Goal: Task Accomplishment & Management: Manage account settings

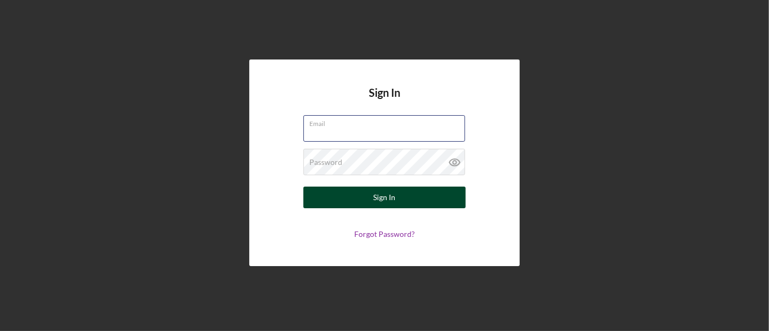
type input "[EMAIL_ADDRESS][DOMAIN_NAME]"
click at [375, 198] on div "Sign In" at bounding box center [385, 198] width 22 height 22
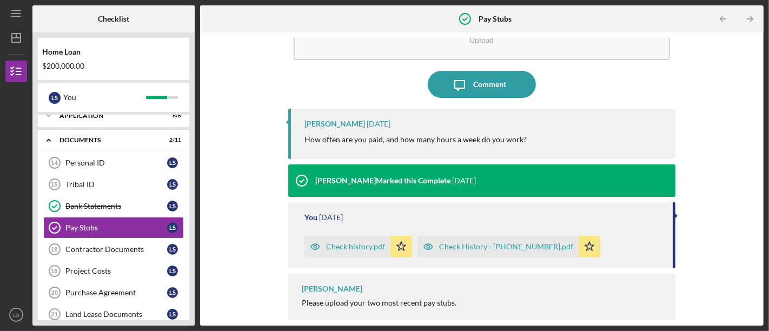
scroll to position [59, 0]
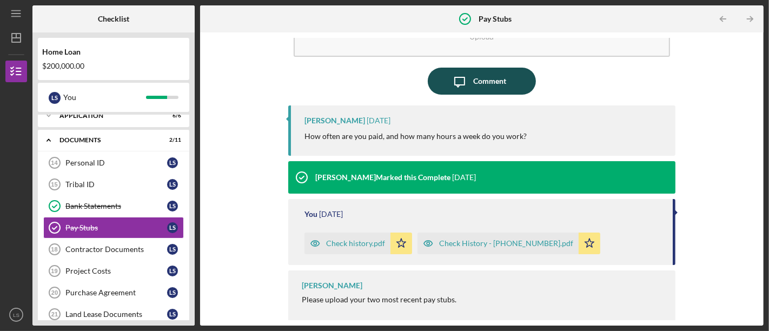
click at [496, 89] on div "Comment" at bounding box center [489, 81] width 33 height 27
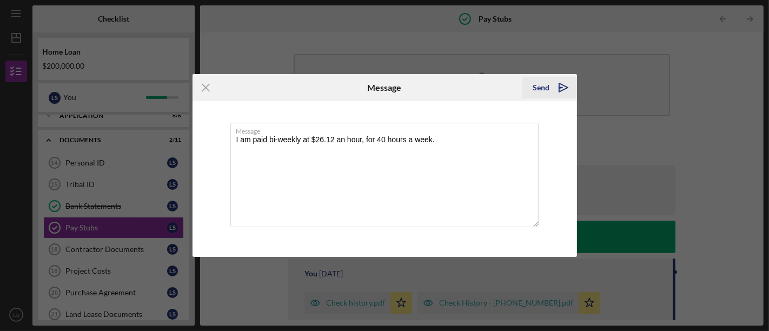
type textarea "I am paid bi-weekly at $26.12 an hour, for 40 hours a week."
click at [555, 89] on icon "Icon/icon-invite-send" at bounding box center [563, 87] width 27 height 27
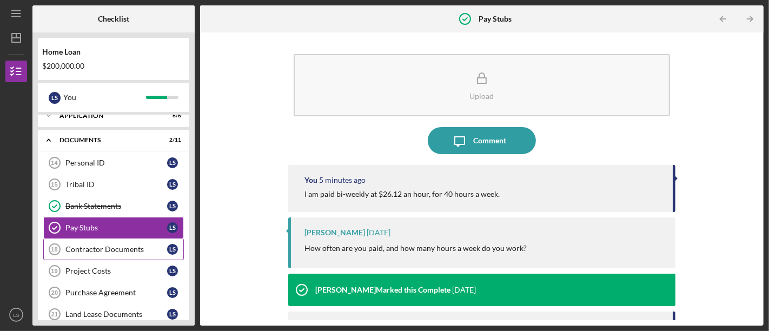
click at [128, 246] on div "Contractor Documents" at bounding box center [116, 249] width 102 height 9
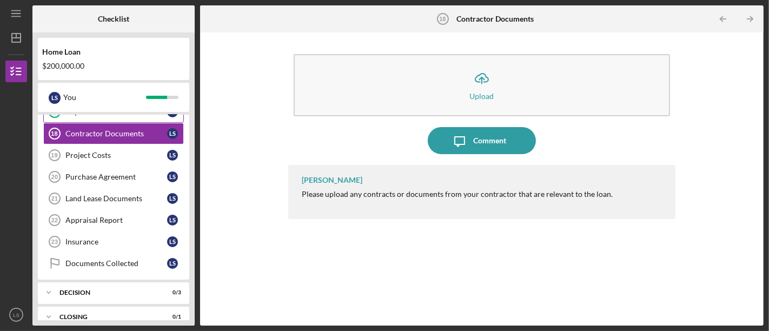
scroll to position [178, 0]
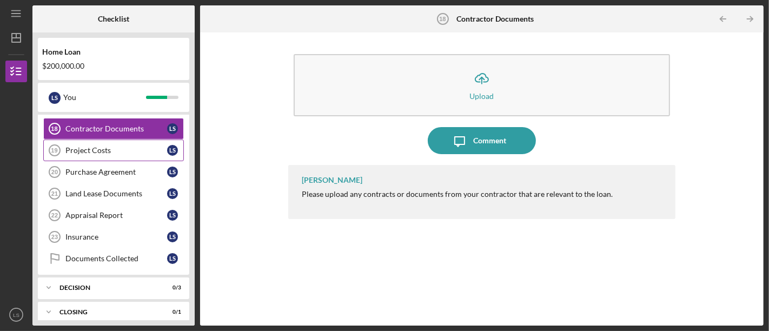
click at [117, 154] on link "Project Costs 19 Project Costs L S" at bounding box center [113, 150] width 141 height 22
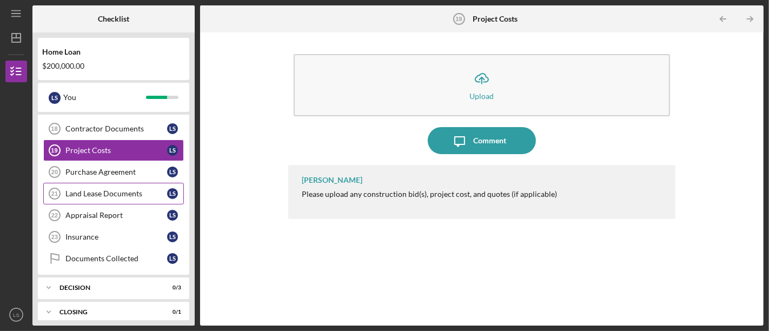
click at [123, 195] on div "Land Lease Documents" at bounding box center [116, 193] width 102 height 9
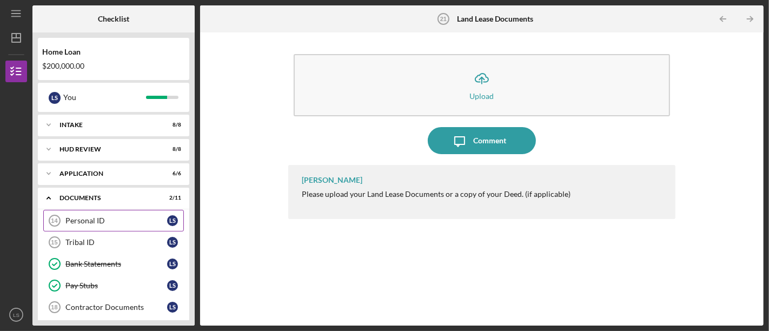
click at [125, 219] on div "Personal ID" at bounding box center [116, 220] width 102 height 9
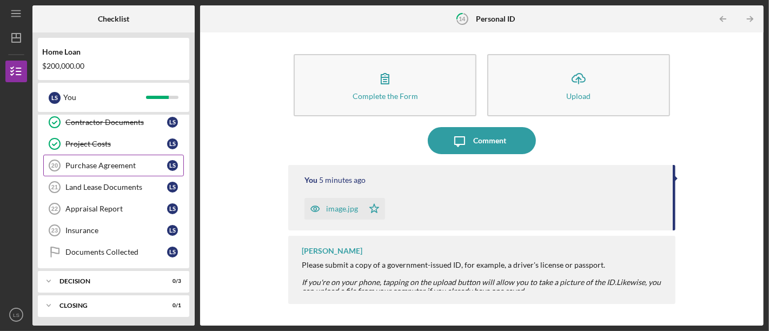
scroll to position [186, 0]
click at [127, 169] on link "Purchase Agreement 20 Purchase Agreement L S" at bounding box center [113, 165] width 141 height 22
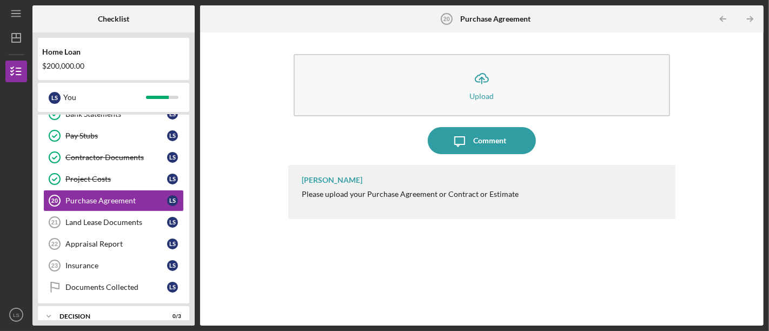
scroll to position [186, 0]
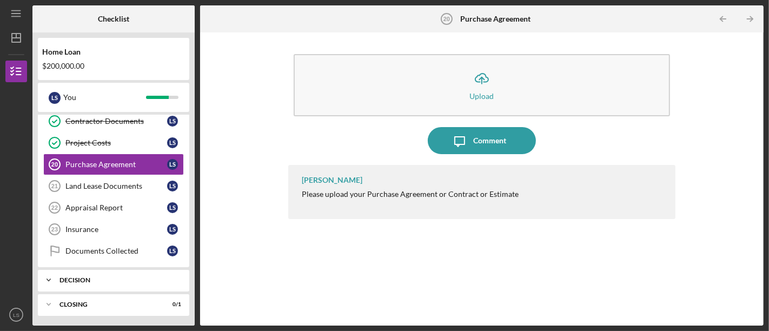
click at [127, 274] on div "Icon/Expander Decision 0 / 3" at bounding box center [113, 280] width 151 height 22
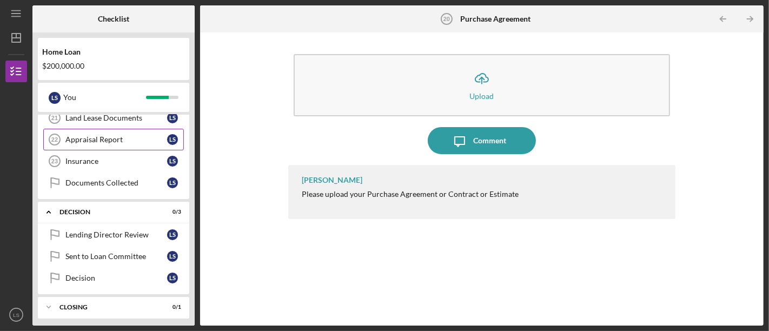
scroll to position [257, 0]
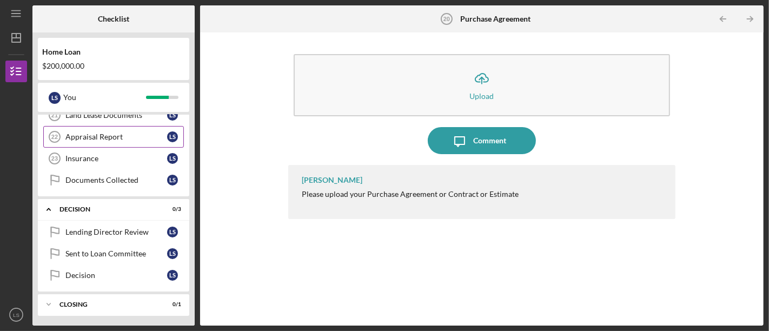
click at [130, 204] on div "Icon/Expander Decision 0 / 3" at bounding box center [113, 209] width 151 height 22
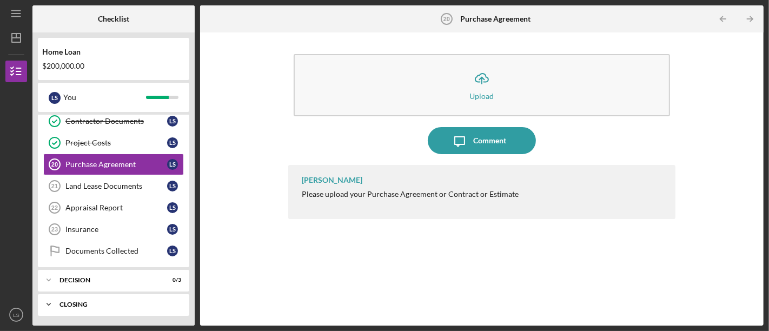
click at [131, 298] on div "Icon/Expander Closing 0 / 1" at bounding box center [113, 305] width 151 height 22
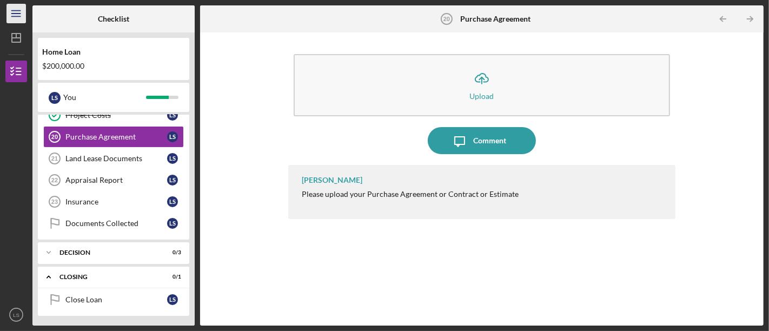
click at [18, 12] on icon "Icon/Menu" at bounding box center [16, 14] width 24 height 24
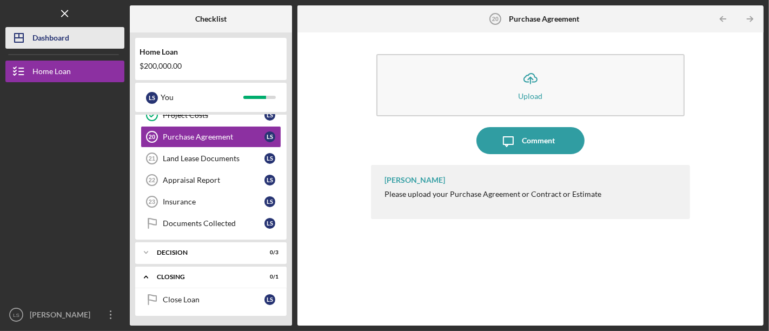
click at [52, 35] on div "Dashboard" at bounding box center [50, 39] width 37 height 24
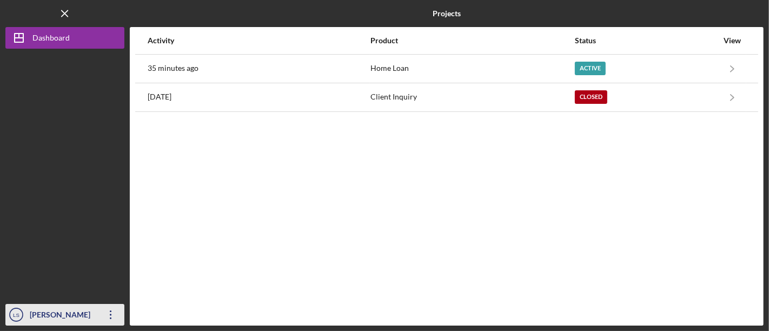
click at [89, 312] on div "[PERSON_NAME]" at bounding box center [62, 316] width 70 height 24
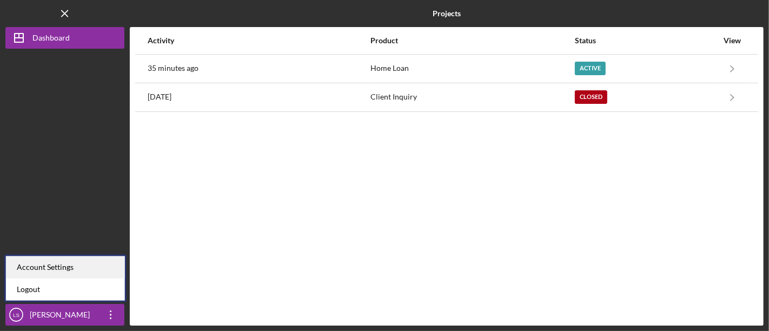
click at [79, 262] on div "Account Settings" at bounding box center [65, 267] width 119 height 22
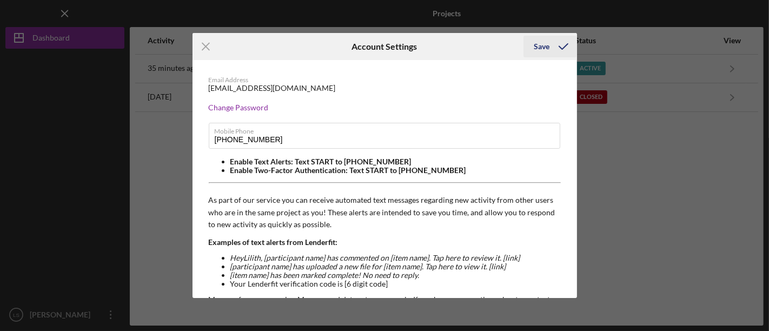
click at [552, 49] on icon "submit" at bounding box center [563, 46] width 27 height 27
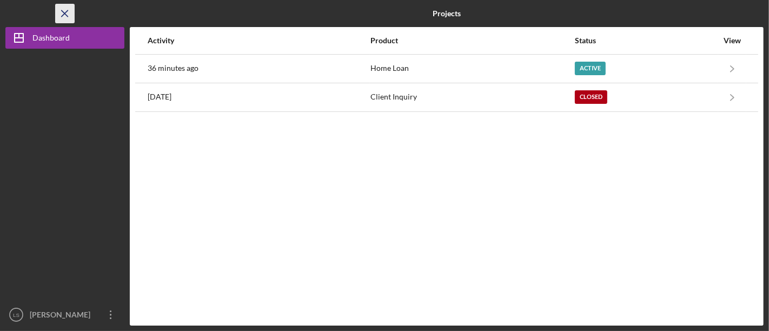
click at [63, 15] on line "button" at bounding box center [65, 13] width 6 height 6
